Goal: Task Accomplishment & Management: Use online tool/utility

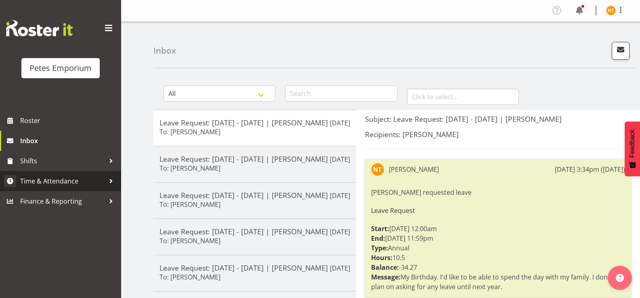
click at [43, 181] on span "Time & Attendance" at bounding box center [62, 181] width 85 height 12
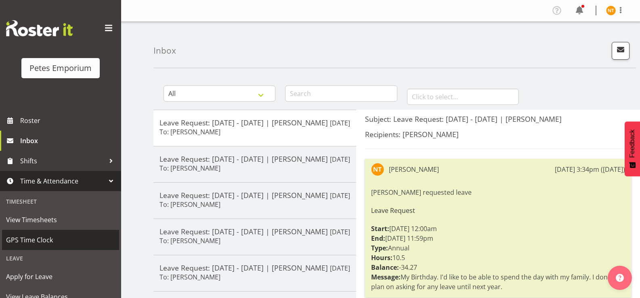
click at [34, 241] on span "GPS Time Clock" at bounding box center [60, 240] width 109 height 12
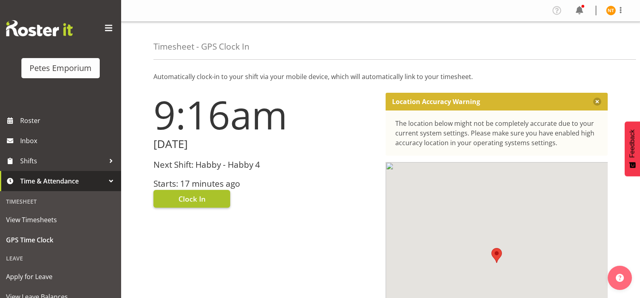
click at [196, 198] on span "Clock In" at bounding box center [191, 199] width 27 height 10
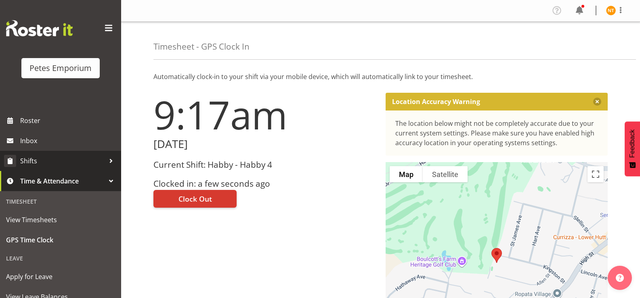
click at [34, 165] on span "Shifts" at bounding box center [62, 161] width 85 height 12
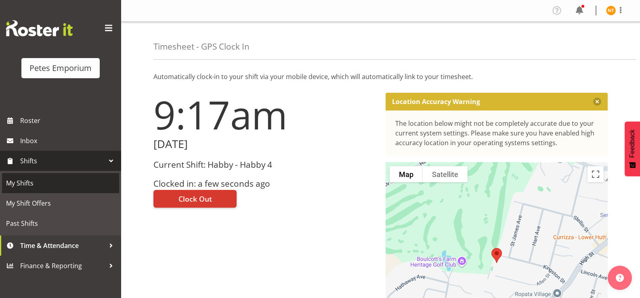
click at [21, 183] on span "My Shifts" at bounding box center [60, 183] width 109 height 12
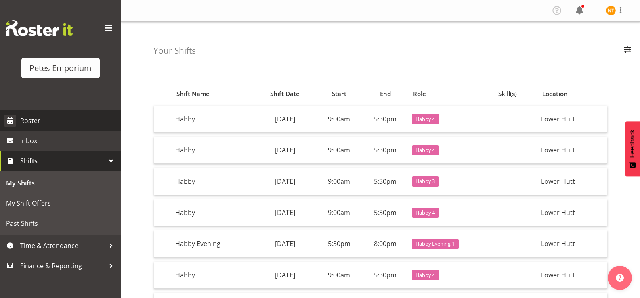
click at [28, 122] on span "Roster" at bounding box center [68, 121] width 97 height 12
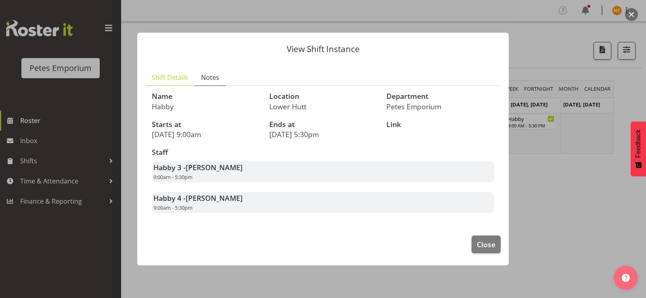
click at [210, 78] on span "Notes" at bounding box center [210, 78] width 18 height 10
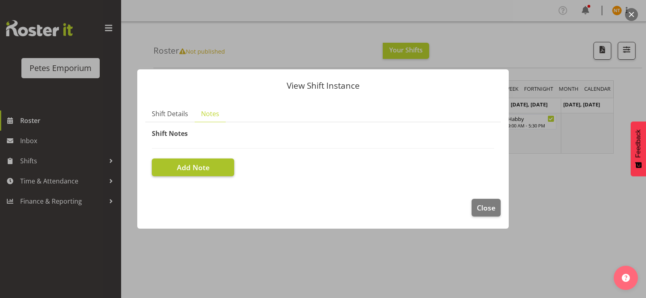
click at [195, 167] on span "Add Note" at bounding box center [193, 167] width 33 height 10
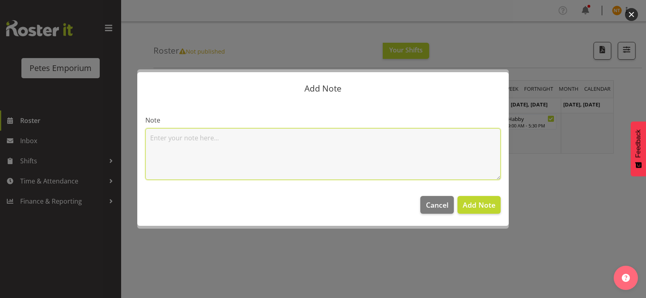
click at [163, 136] on textarea at bounding box center [322, 154] width 355 height 52
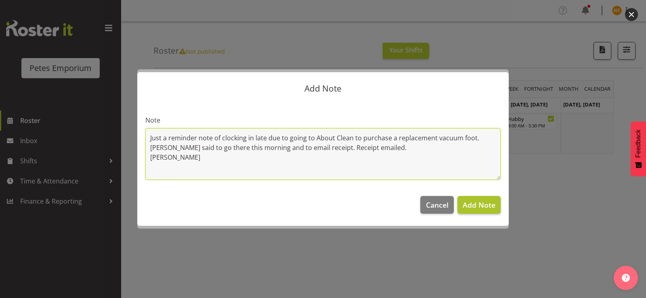
type textarea "Just a reminder note of clocking in late due to going to About Clean to purchas…"
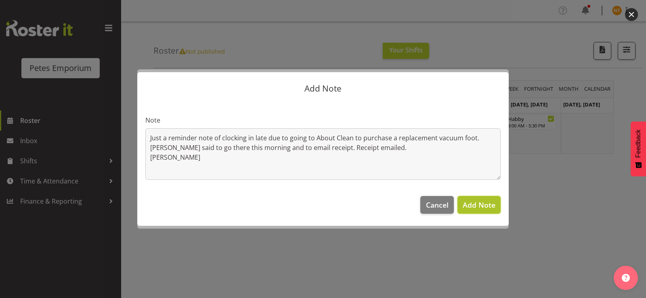
click at [482, 204] on span "Add Note" at bounding box center [479, 205] width 33 height 10
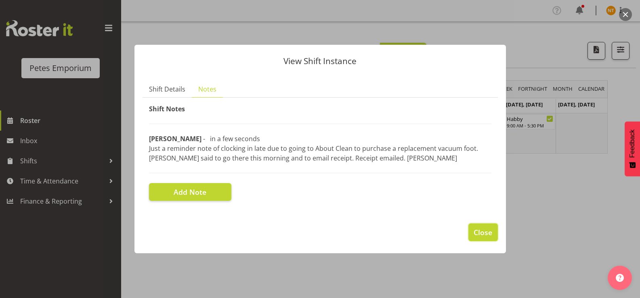
click at [488, 230] on span "Close" at bounding box center [483, 232] width 19 height 10
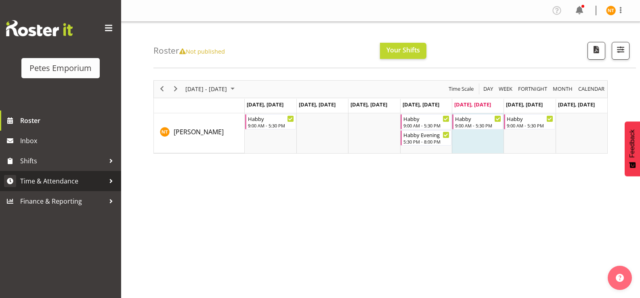
click at [49, 180] on span "Time & Attendance" at bounding box center [62, 181] width 85 height 12
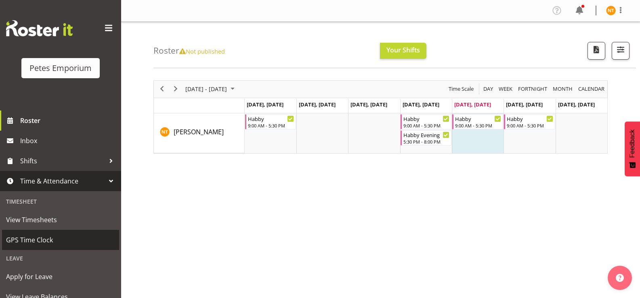
click at [32, 242] on span "GPS Time Clock" at bounding box center [60, 240] width 109 height 12
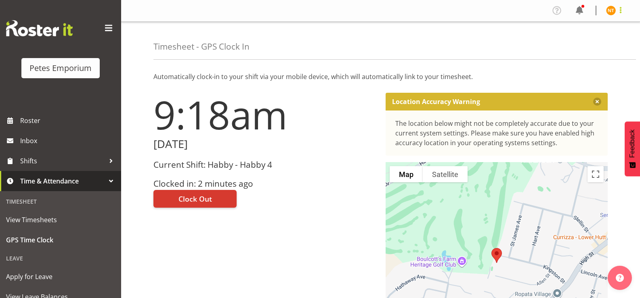
click at [616, 11] on span at bounding box center [621, 10] width 10 height 10
click at [574, 49] on link "Log Out" at bounding box center [587, 42] width 78 height 15
